Goal: Task Accomplishment & Management: Manage account settings

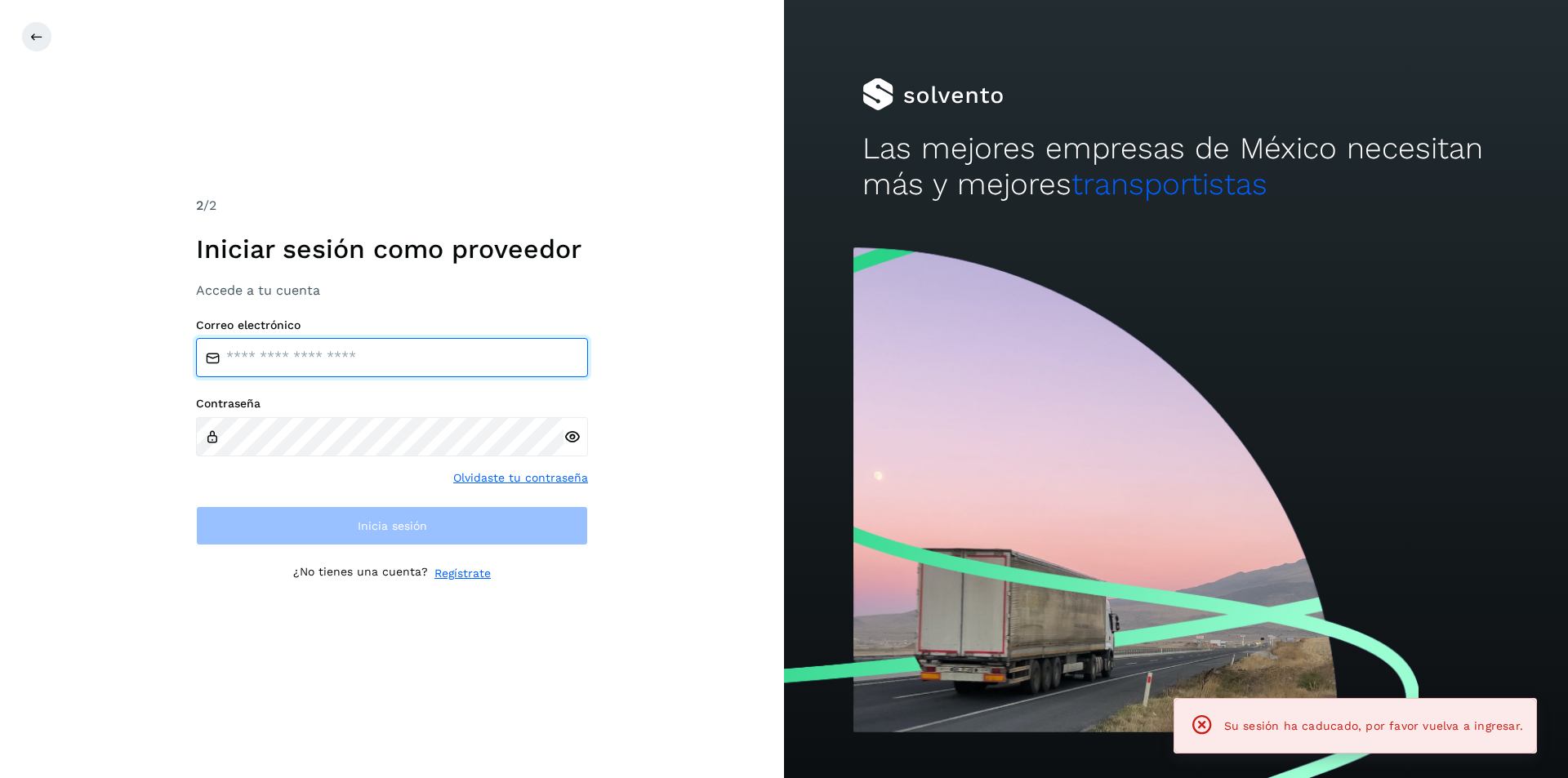
type input "**********"
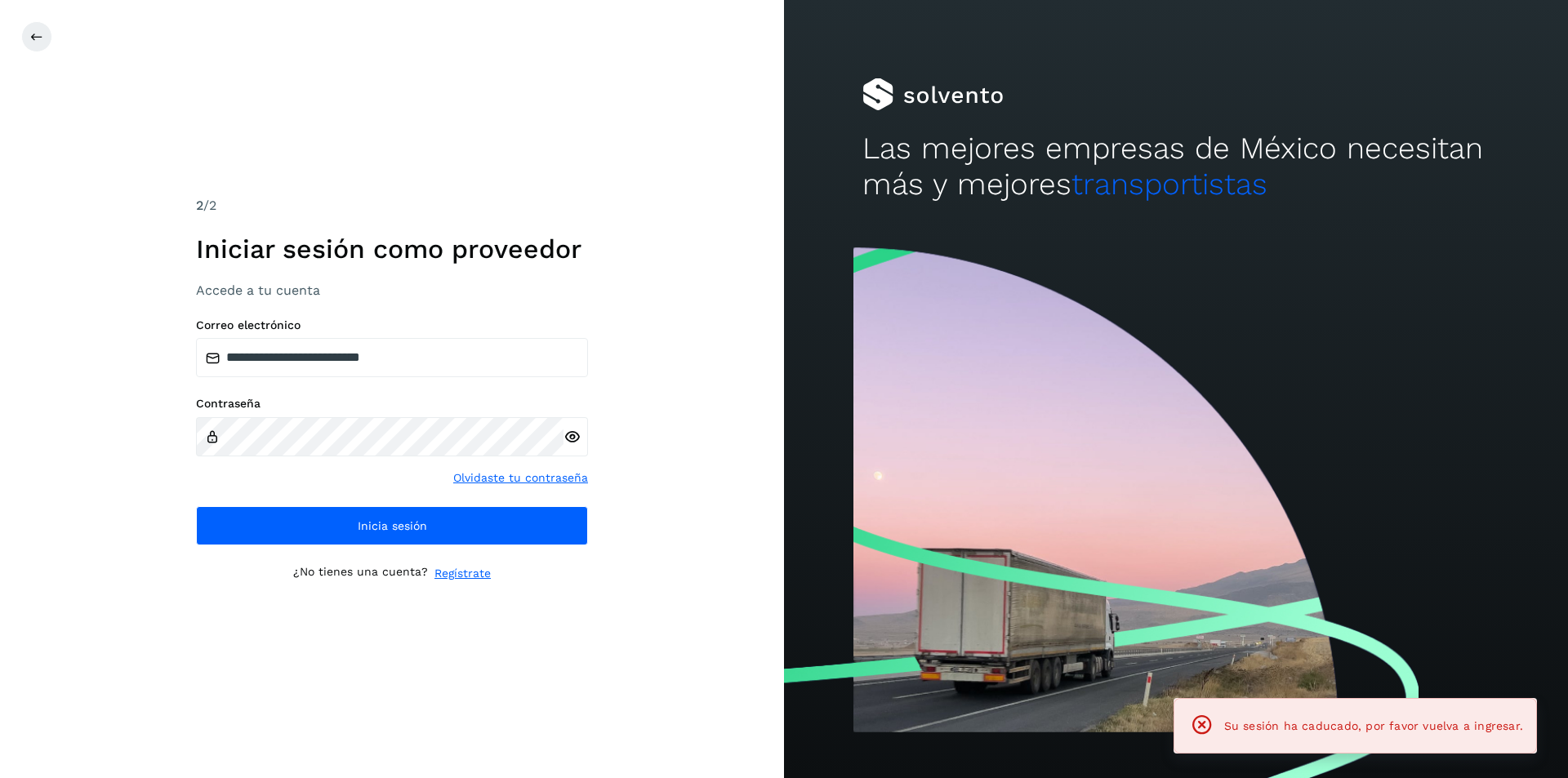
drag, startPoint x: 580, startPoint y: 420, endPoint x: 575, endPoint y: 429, distance: 10.3
click at [575, 424] on div at bounding box center [575, 436] width 24 height 39
click at [575, 430] on icon at bounding box center [572, 437] width 17 height 17
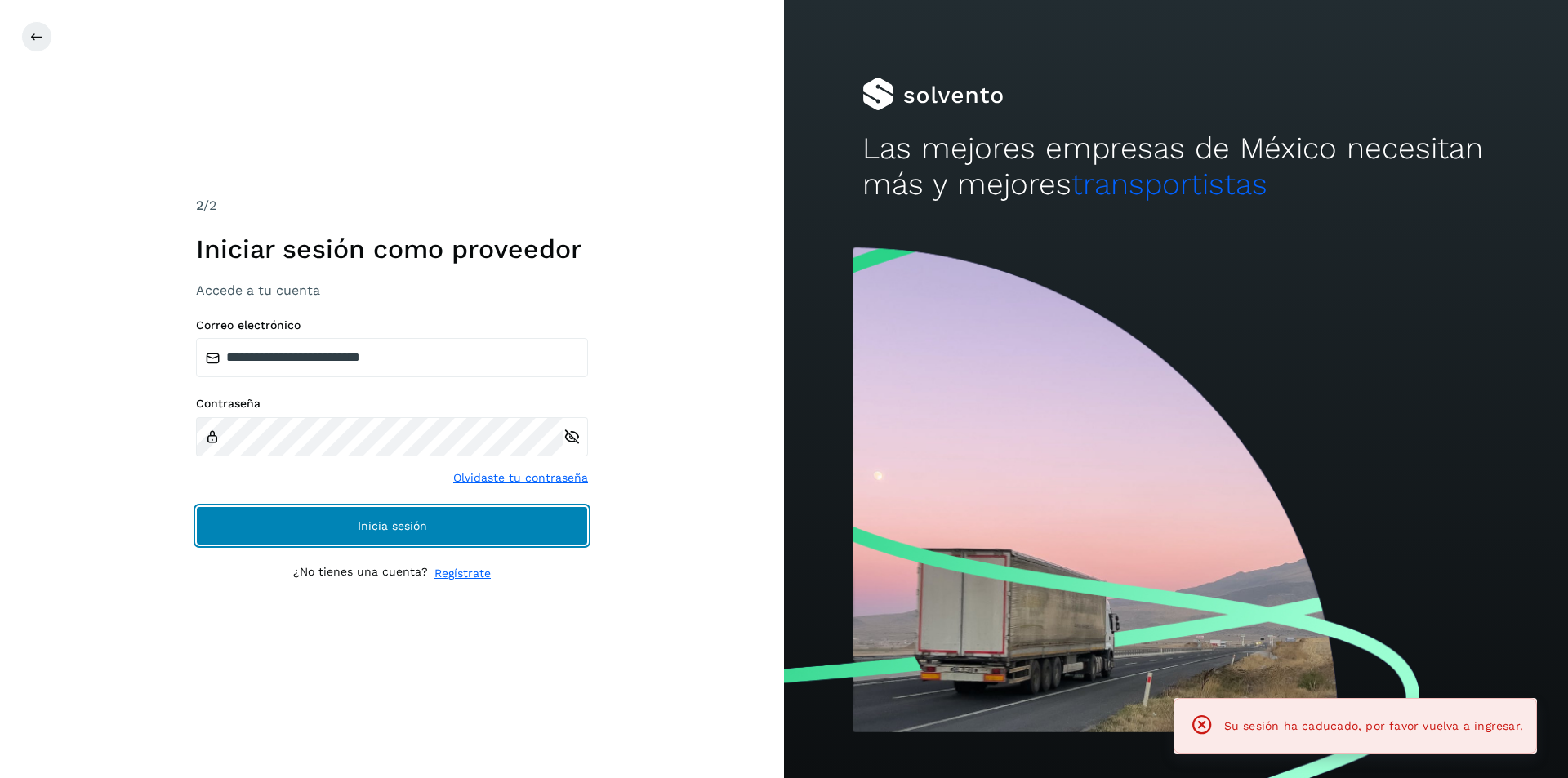
click at [442, 522] on button "Inicia sesión" at bounding box center [391, 525] width 392 height 39
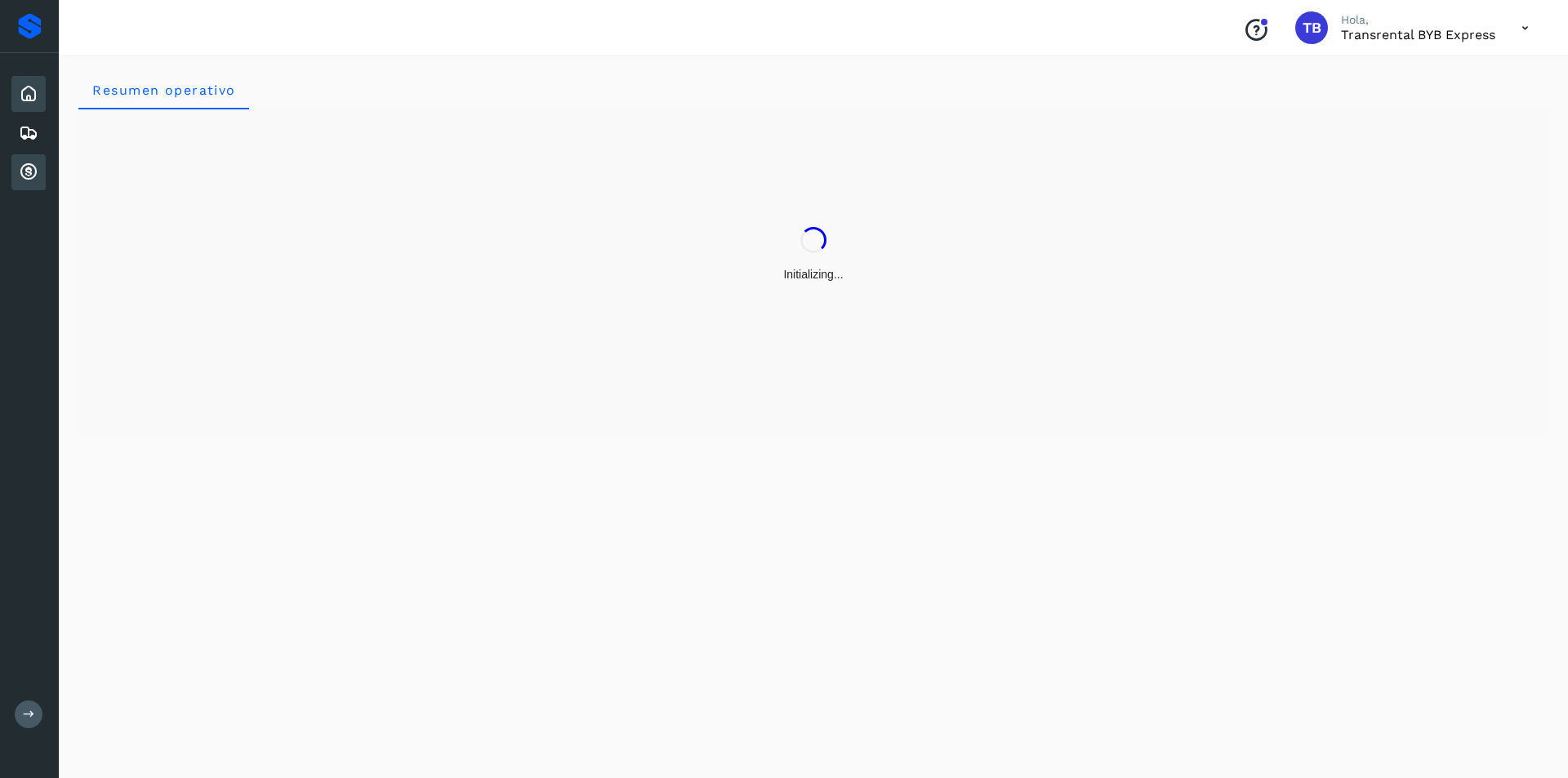
click at [35, 177] on icon at bounding box center [29, 172] width 20 height 20
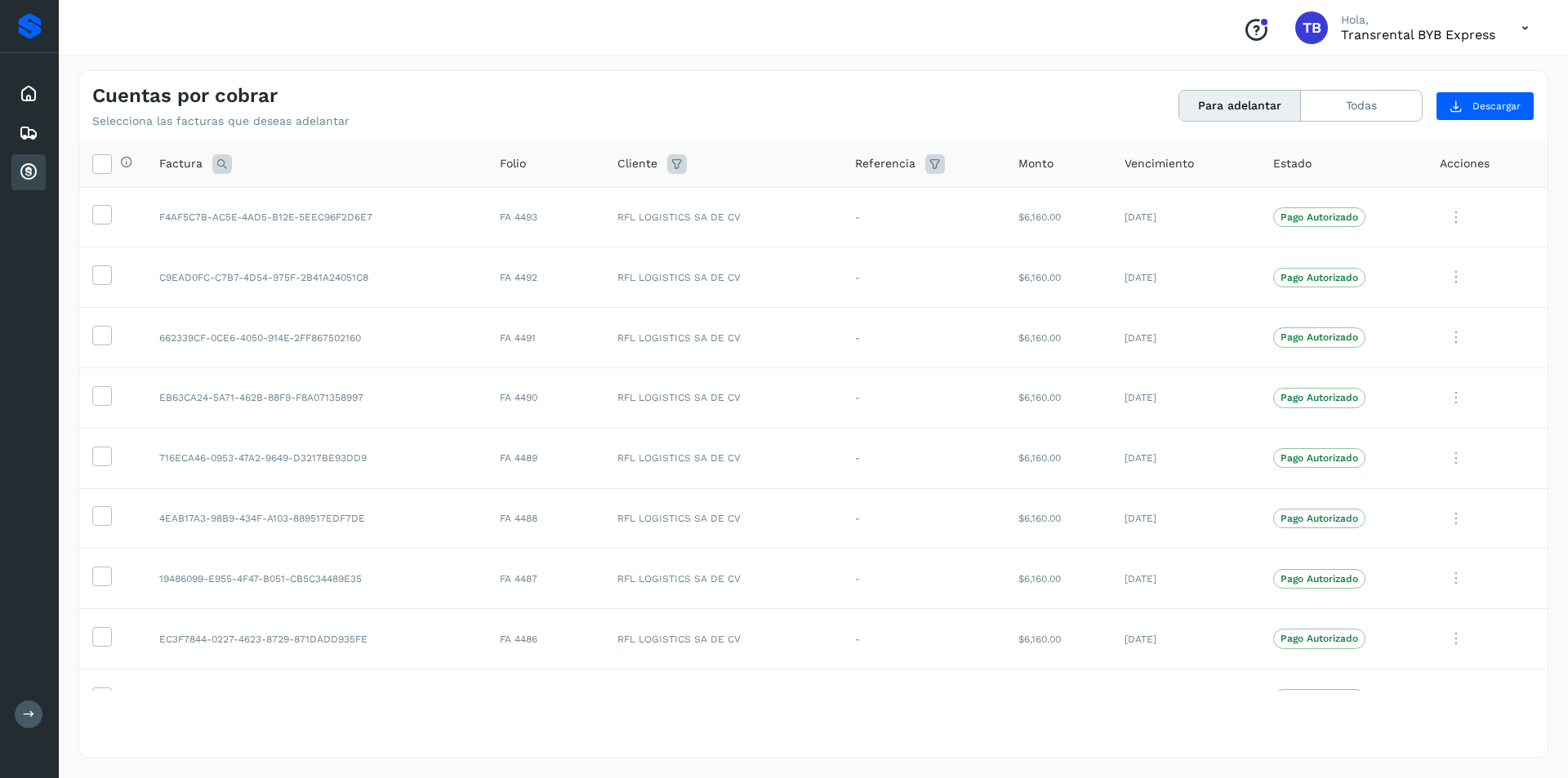
drag, startPoint x: 646, startPoint y: 167, endPoint x: 672, endPoint y: 152, distance: 30.0
click at [646, 167] on span "Cliente" at bounding box center [637, 164] width 40 height 17
click at [671, 156] on icon at bounding box center [677, 164] width 20 height 20
click at [767, 216] on input "text" at bounding box center [769, 205] width 177 height 26
click at [764, 264] on div "The western carries SA de CV" at bounding box center [792, 267] width 162 height 18
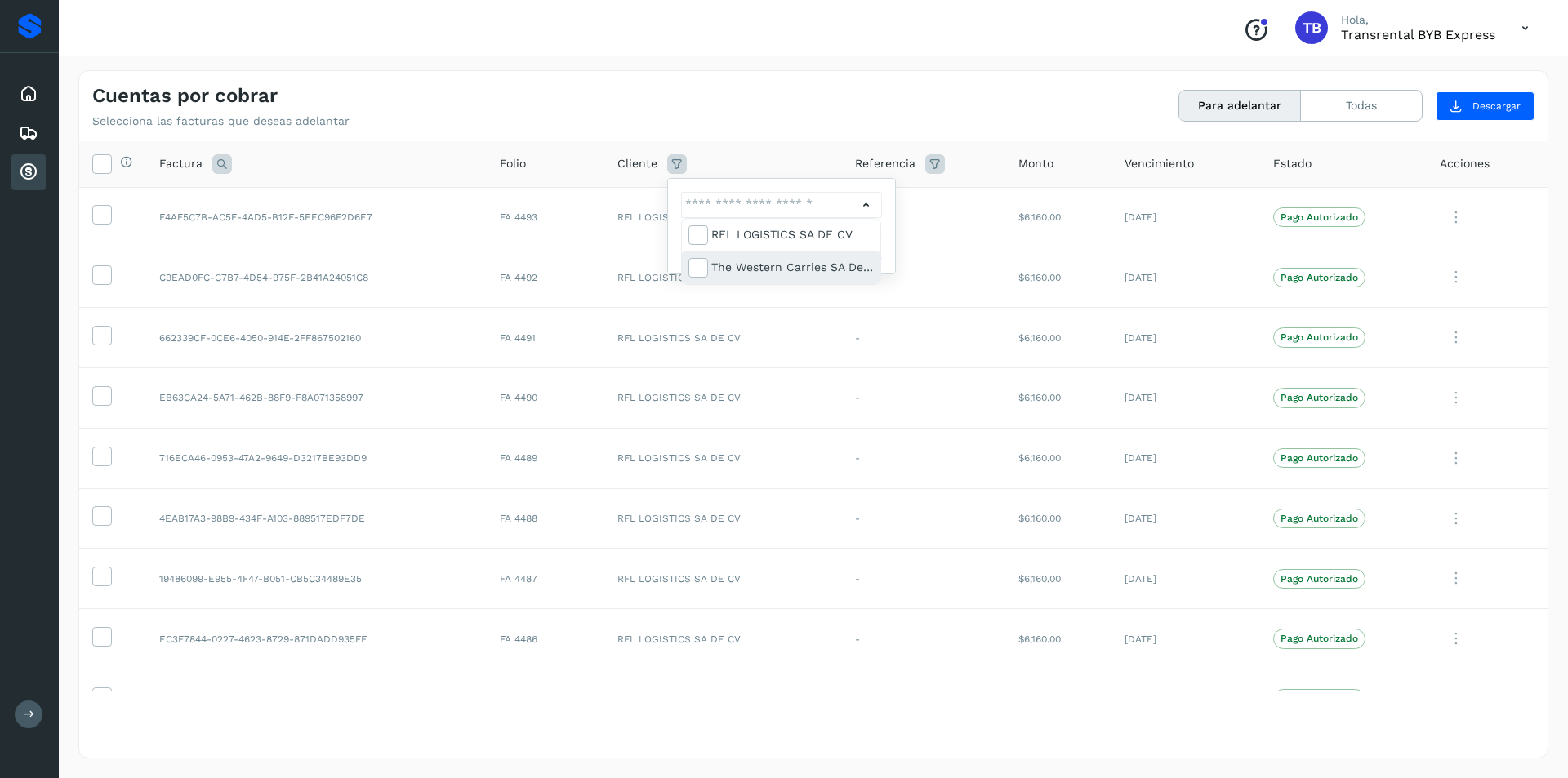
type input "**********"
click at [891, 246] on div at bounding box center [784, 389] width 1568 height 778
click at [845, 248] on button "Filtrar" at bounding box center [824, 246] width 116 height 29
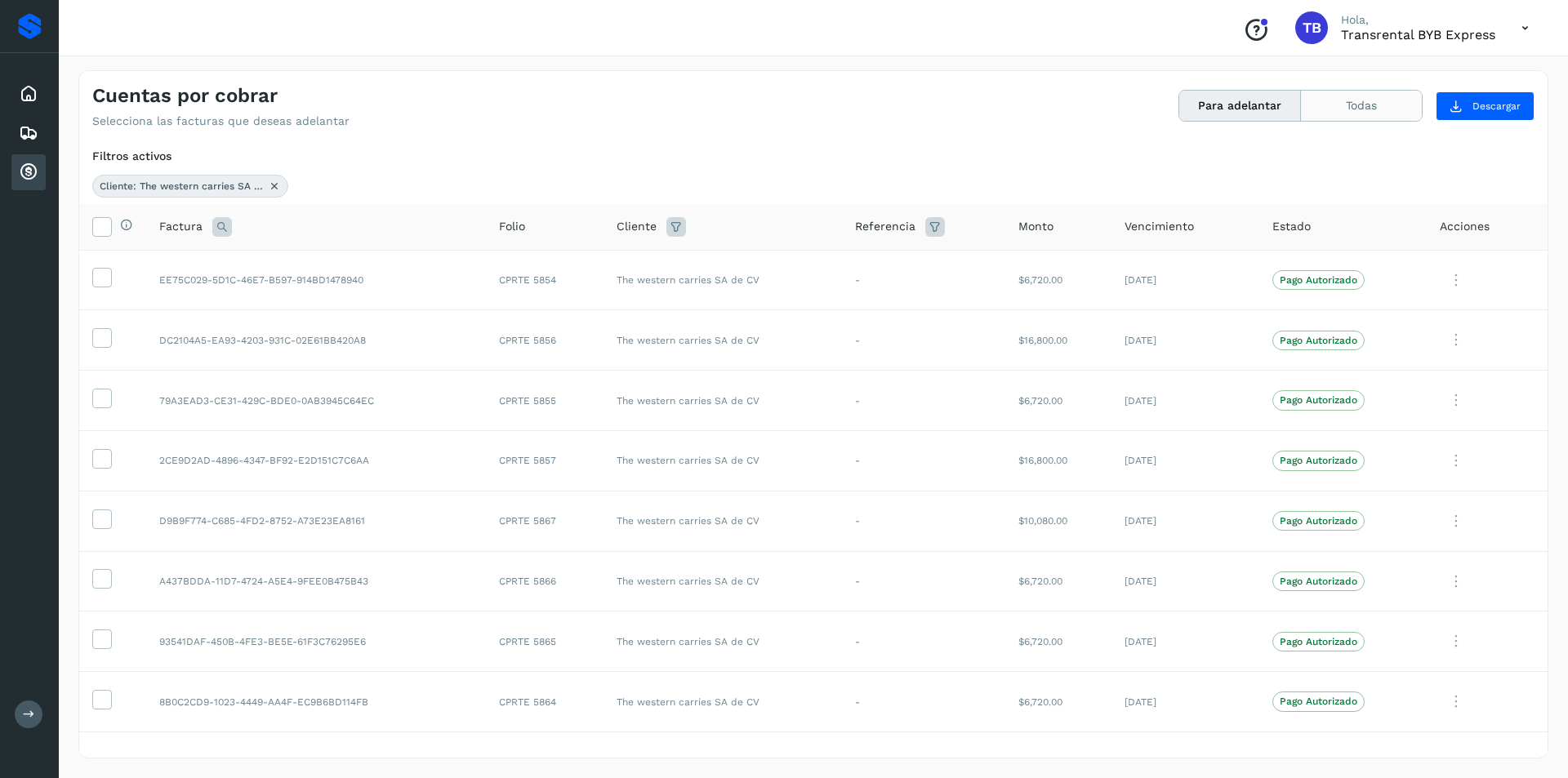
click at [1333, 111] on button "Todas" at bounding box center [1361, 106] width 121 height 30
